Goal: Transaction & Acquisition: Subscribe to service/newsletter

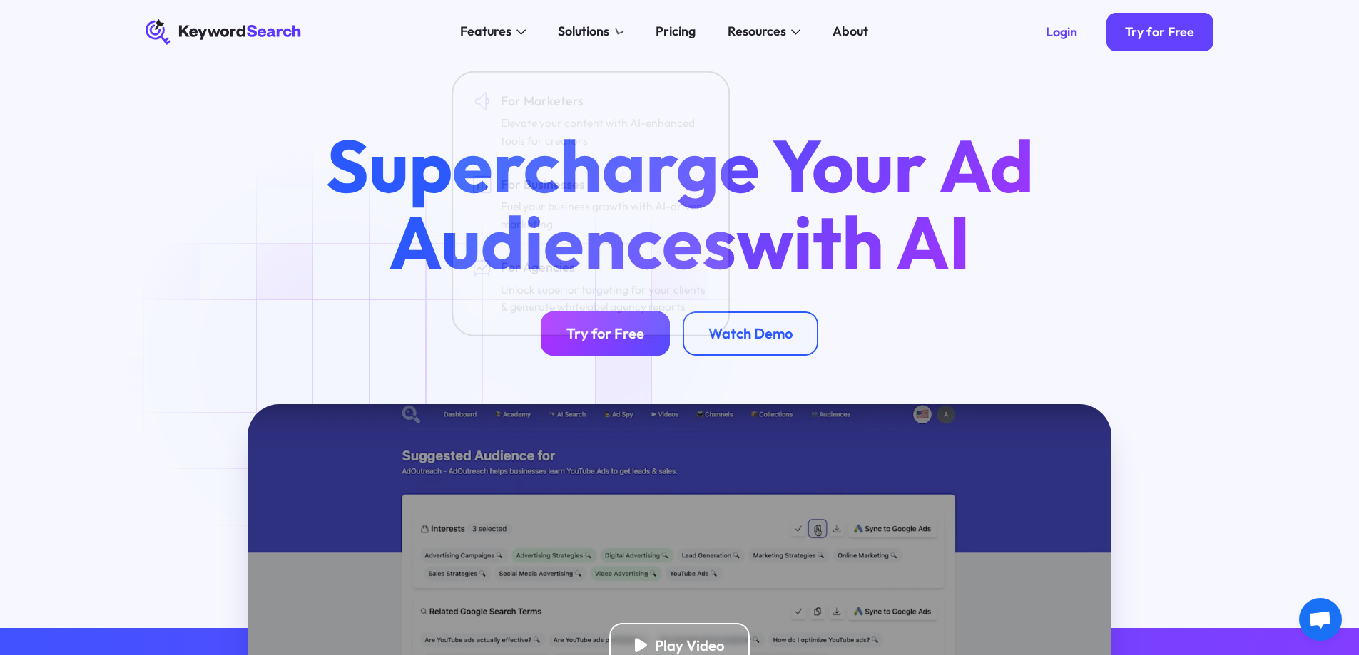
click at [612, 349] on link "Try for Free" at bounding box center [605, 334] width 129 height 45
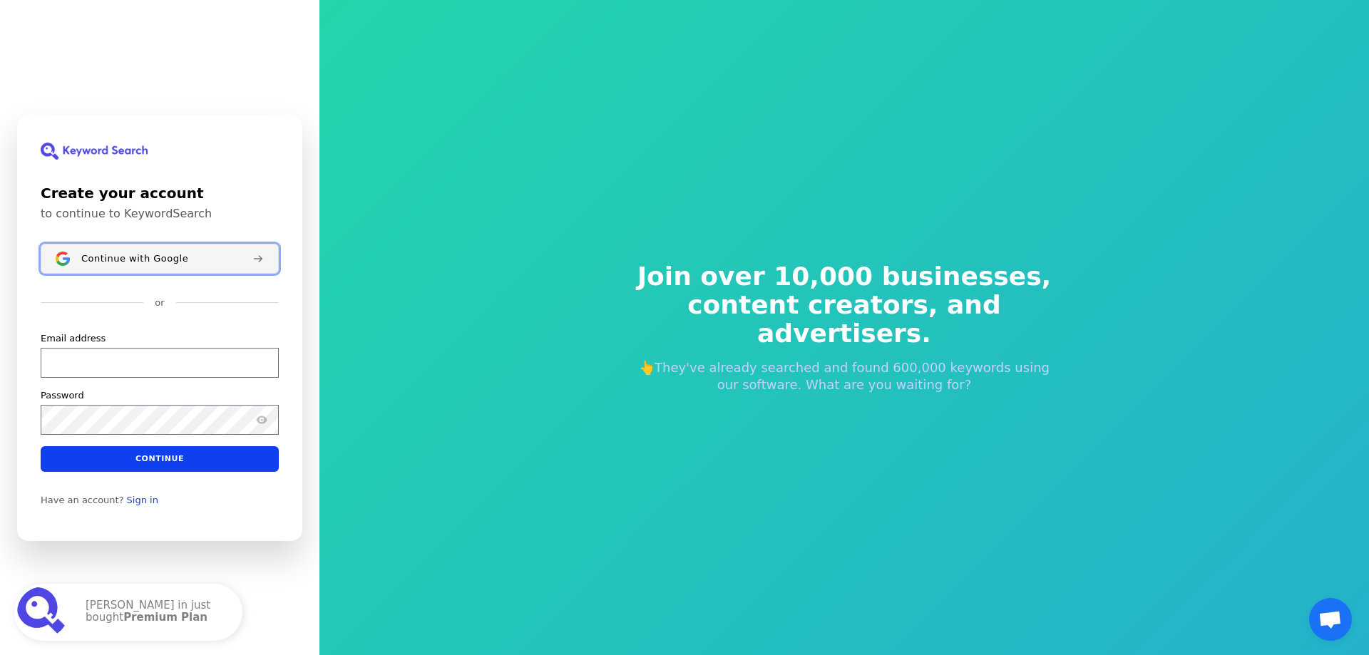
click at [154, 269] on button "Continue with Google" at bounding box center [160, 259] width 238 height 30
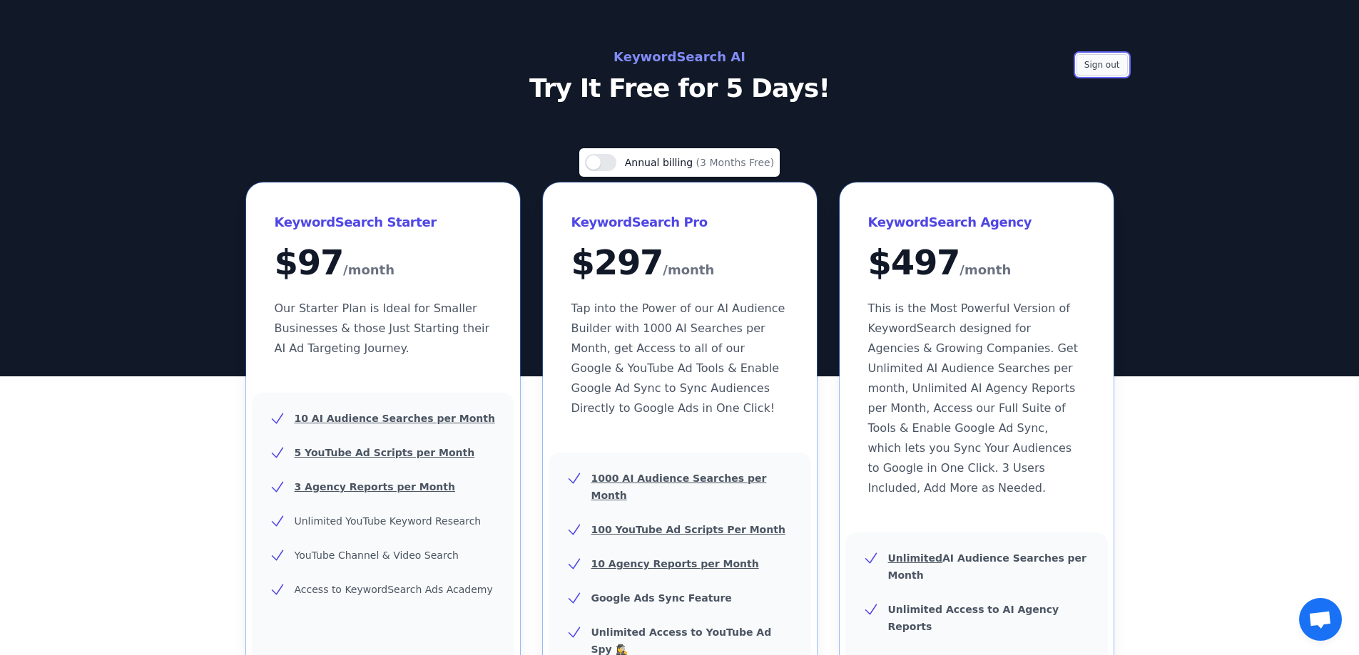
click at [1108, 63] on button "Sign out" at bounding box center [1101, 64] width 51 height 21
